Goal: Task Accomplishment & Management: Use online tool/utility

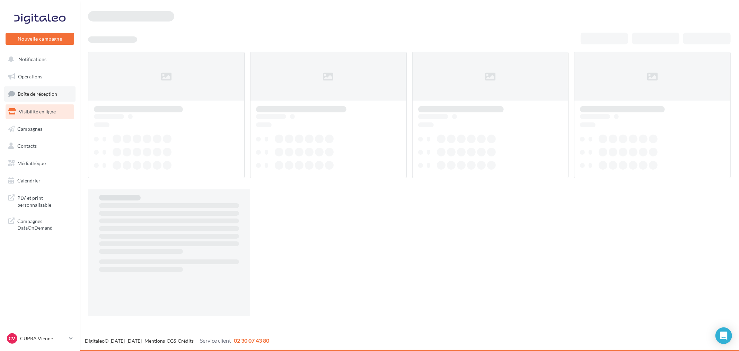
click at [58, 90] on link "Boîte de réception" at bounding box center [39, 93] width 71 height 15
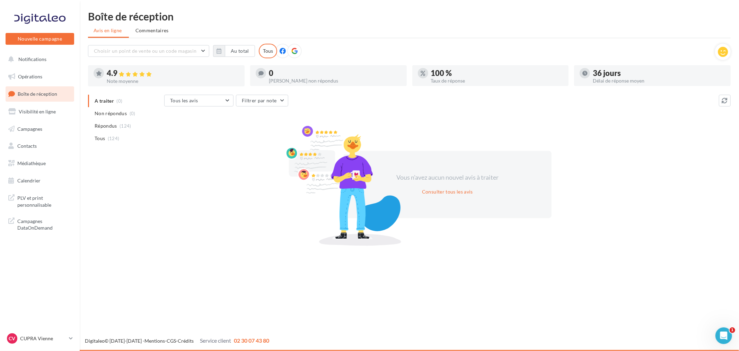
click at [51, 330] on nav "Nouvelle campagne Nouvelle campagne Notifications Opérations Boîte de réception…" at bounding box center [40, 175] width 80 height 351
click at [52, 333] on div "CV CUPRA Vienne cupra_vienne" at bounding box center [36, 338] width 59 height 10
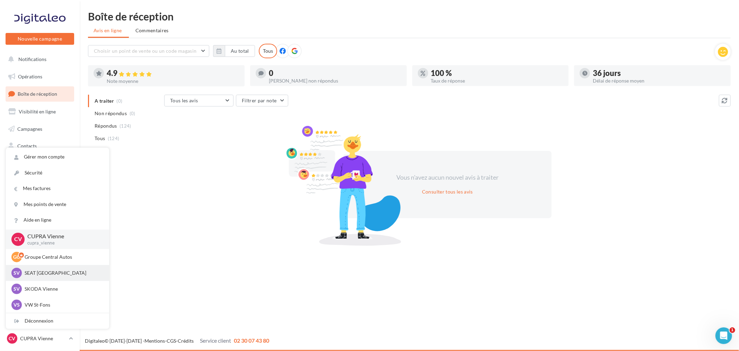
click at [48, 273] on p "SEAT Vienne" at bounding box center [63, 272] width 76 height 7
